Goal: Communication & Community: Ask a question

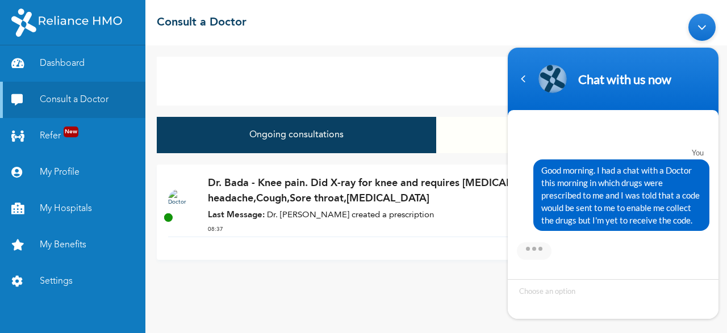
click at [543, 173] on span "Good morning. I had a chat with a Doctor this morning in which drugs were presc…" at bounding box center [621, 195] width 160 height 62
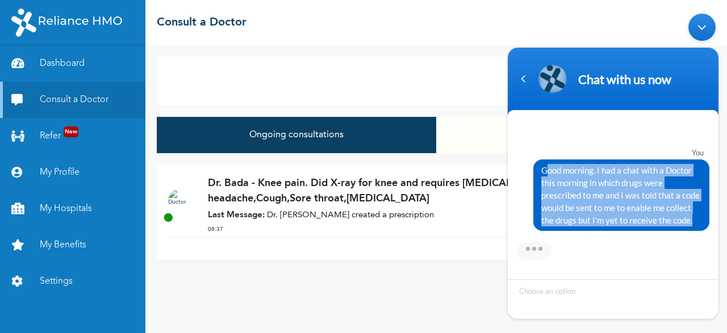
drag, startPoint x: 543, startPoint y: 173, endPoint x: 702, endPoint y: 233, distance: 170.0
click at [702, 233] on div "You Good morning. I had a chat with a Doctor this morning in which drugs were p…" at bounding box center [613, 191] width 211 height 139
copy div "Good morning. I had a chat with a Doctor this morning in which drugs were presc…"
click at [703, 25] on div "Minimize live chat window" at bounding box center [701, 27] width 27 height 27
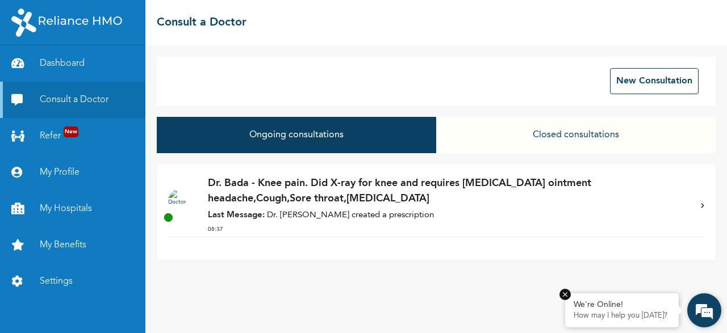
click at [610, 314] on p "How may I help you [DATE]?" at bounding box center [622, 316] width 97 height 9
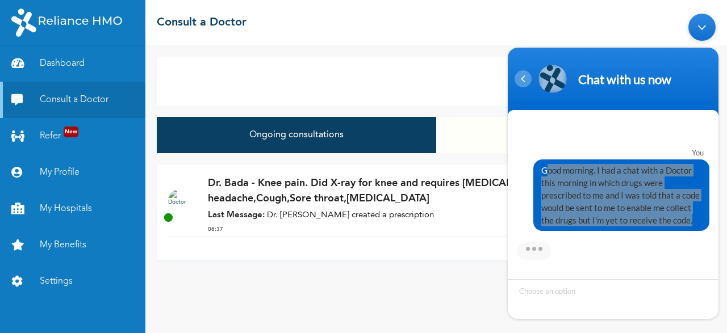
click at [523, 80] on div "Navigation go back" at bounding box center [523, 78] width 17 height 17
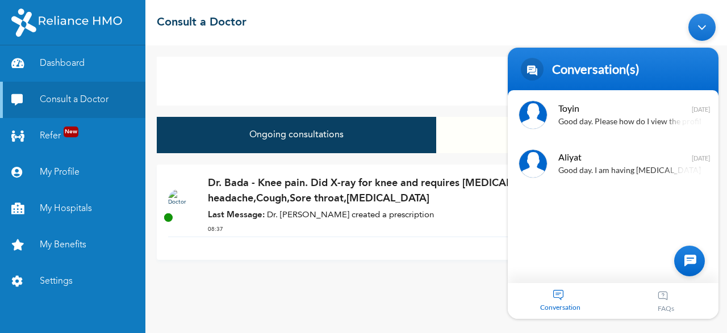
click at [556, 294] on div "Conversation" at bounding box center [561, 301] width 106 height 36
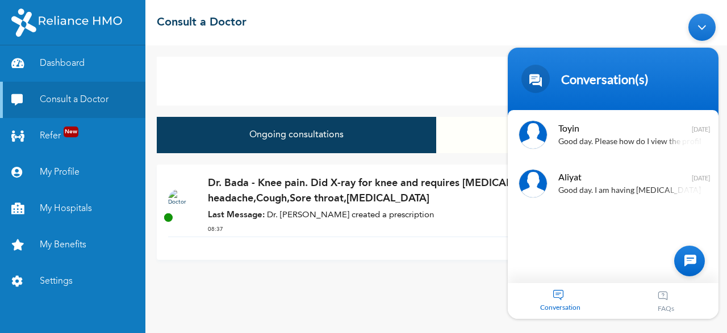
click at [555, 303] on div "Conversation" at bounding box center [561, 301] width 106 height 36
click at [690, 259] on div at bounding box center [689, 261] width 31 height 31
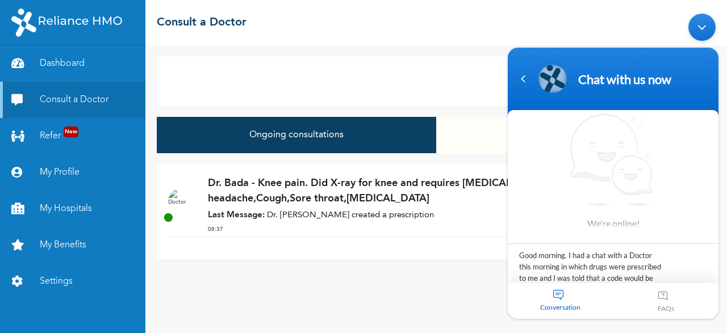
scroll to position [34, 0]
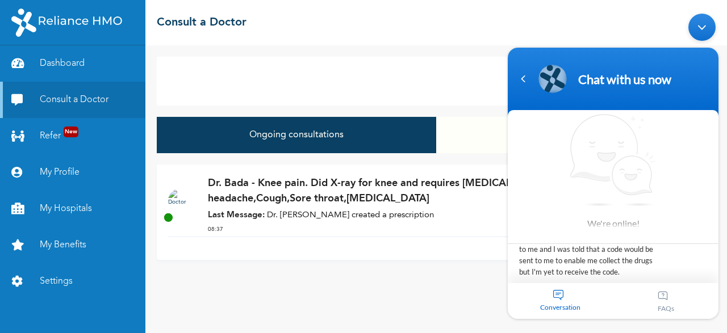
type textarea "Good morning. I had a chat with a Doctor this morning in which drugs were presc…"
click at [628, 166] on span "We're online!" at bounding box center [613, 171] width 91 height 115
click at [576, 209] on span "We're online!" at bounding box center [613, 171] width 91 height 115
click at [576, 208] on span "We're online!" at bounding box center [613, 171] width 91 height 115
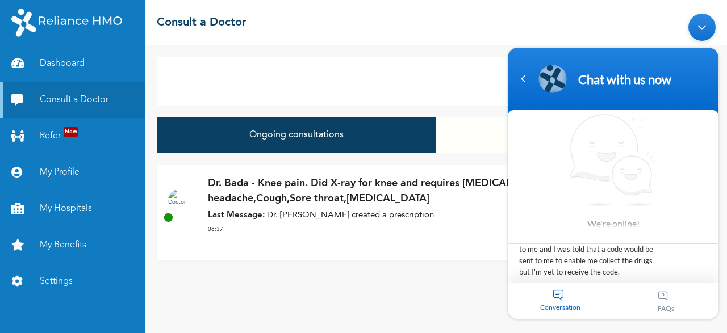
click at [556, 82] on img at bounding box center [552, 79] width 25 height 28
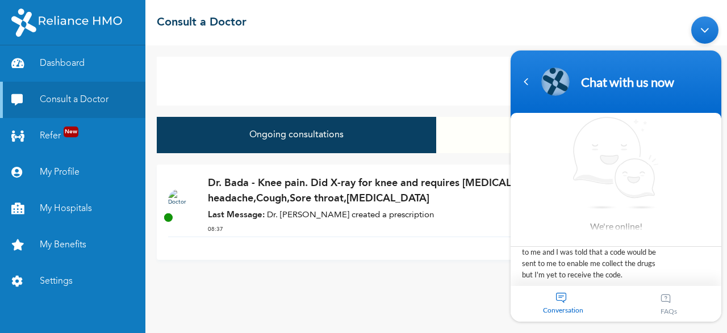
drag, startPoint x: 559, startPoint y: 85, endPoint x: 619, endPoint y: 85, distance: 59.1
click at [619, 85] on div "Chat with us now" at bounding box center [615, 82] width 197 height 28
click at [598, 268] on textarea "Good morning. I had a chat with a Doctor this morning in which drugs were presc…" at bounding box center [616, 267] width 211 height 40
click at [633, 269] on textarea "Good morning. I had a chat with a Doctor this morning in which drugs were presc…" at bounding box center [616, 267] width 211 height 40
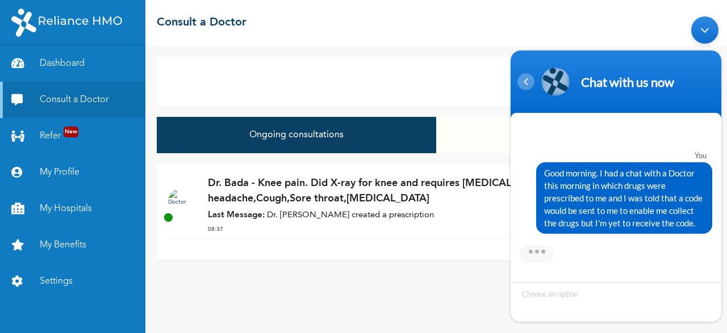
click at [528, 84] on div "Navigation go back" at bounding box center [525, 81] width 17 height 17
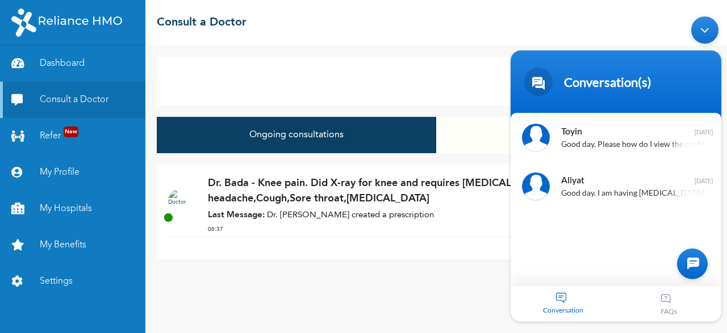
click at [435, 273] on div "New Consultation Ongoing consultations Closed consultations Dr. Bada - Knee pai…" at bounding box center [436, 189] width 582 height 288
click at [450, 304] on div "New Consultation Ongoing consultations Closed consultations Dr. Bada - Knee pai…" at bounding box center [436, 189] width 582 height 288
click at [706, 31] on div "Minimize live chat window" at bounding box center [704, 29] width 27 height 27
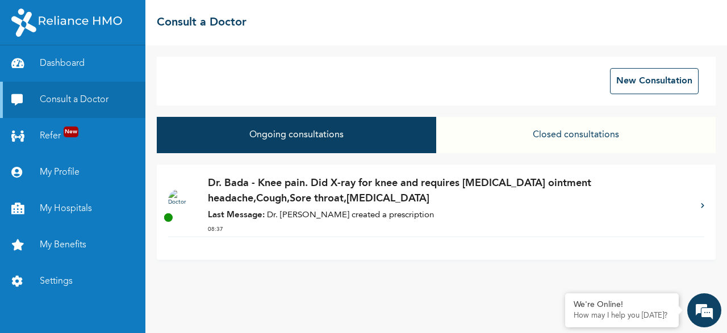
click at [700, 205] on div "Dr. Bada - Knee pain. Did X-ray for knee and requires [MEDICAL_DATA] ointment h…" at bounding box center [436, 206] width 536 height 61
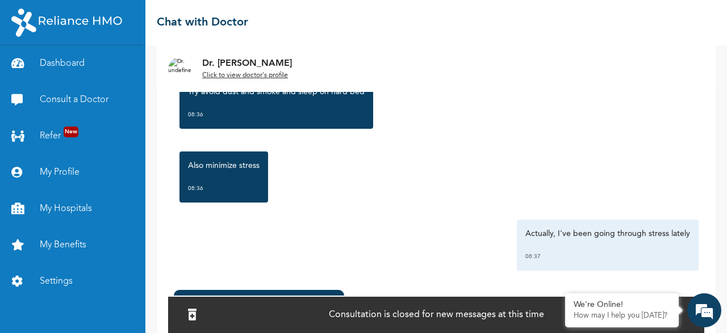
scroll to position [83, 0]
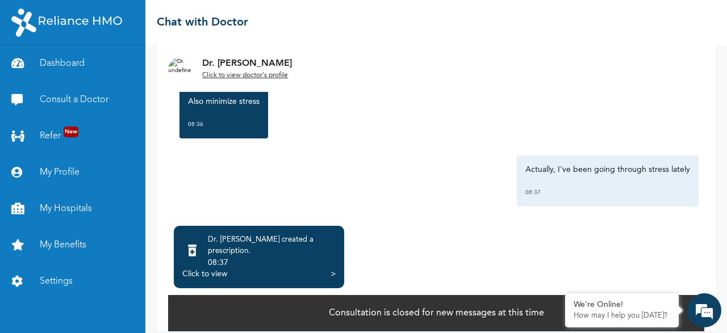
click at [455, 307] on p "Consultation is closed for new messages at this time" at bounding box center [436, 314] width 215 height 14
click at [644, 314] on p "How may I help you [DATE]?" at bounding box center [622, 316] width 97 height 9
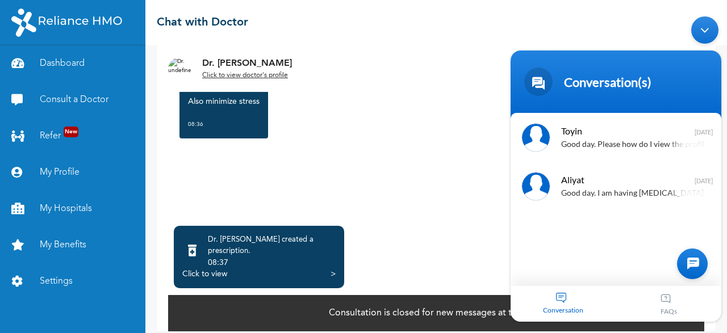
click at [694, 263] on div at bounding box center [692, 264] width 31 height 31
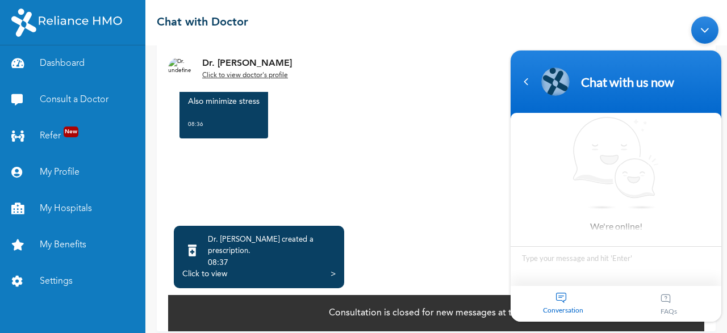
type textarea "Good morning. I had a chat with a Doctor this morning in which drugs were presc…"
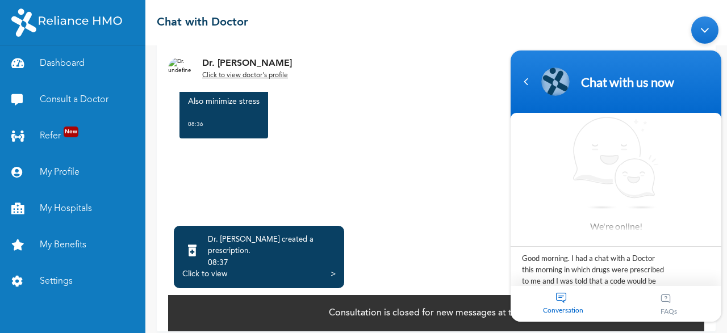
scroll to position [34, 0]
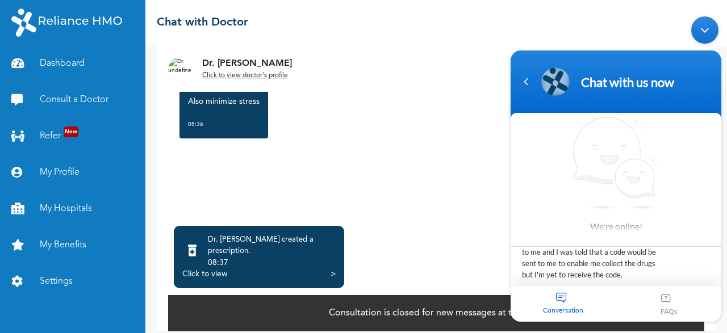
click at [617, 273] on textarea "Good morning. I had a chat with a Doctor this morning in which drugs were presc…" at bounding box center [616, 267] width 211 height 40
